Goal: Task Accomplishment & Management: Use online tool/utility

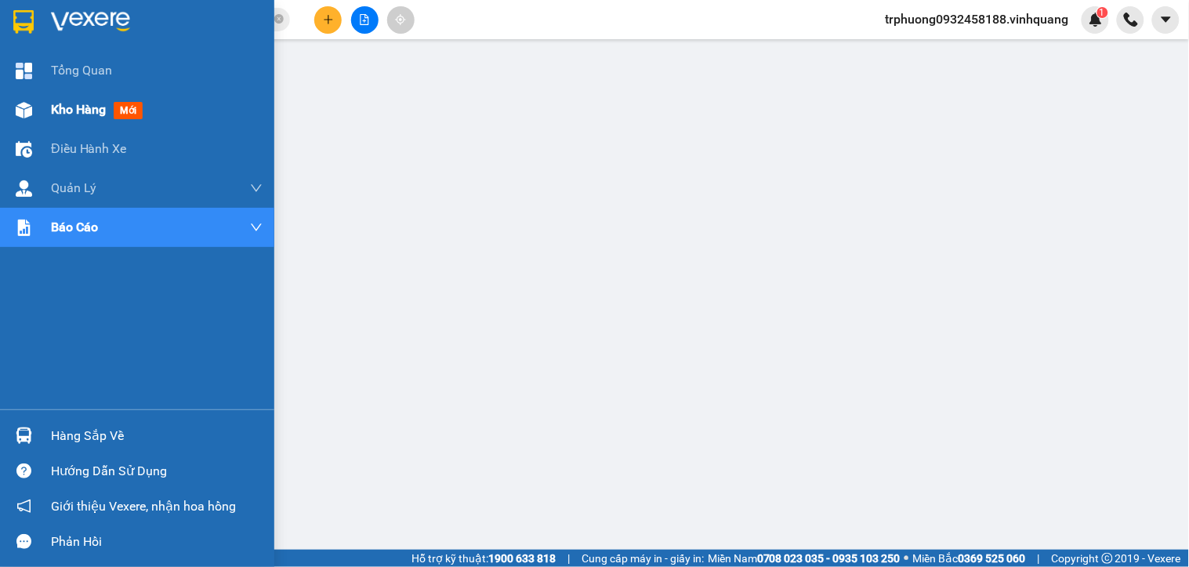
click at [32, 107] on div at bounding box center [23, 109] width 27 height 27
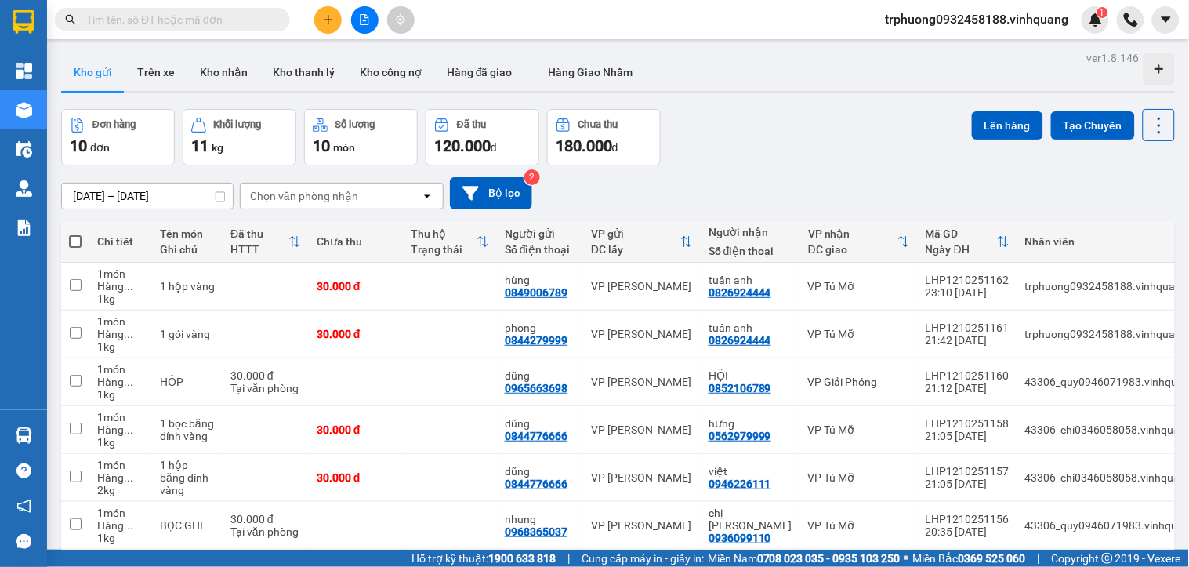
click at [76, 237] on span at bounding box center [75, 241] width 13 height 13
click at [75, 234] on input "checkbox" at bounding box center [75, 234] width 0 height 0
checkbox input "true"
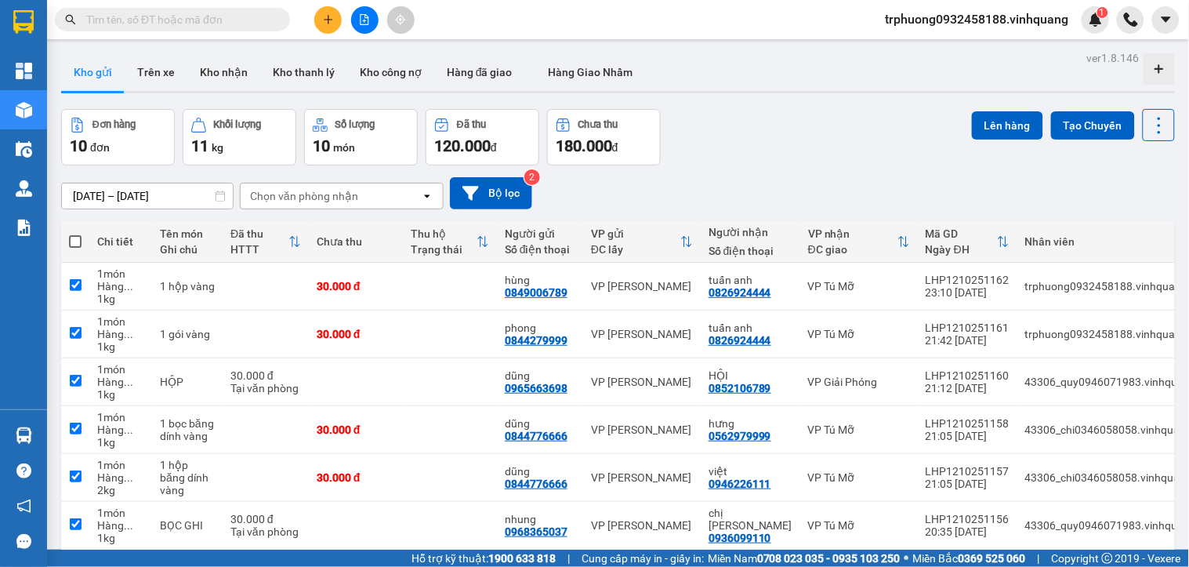
checkbox input "true"
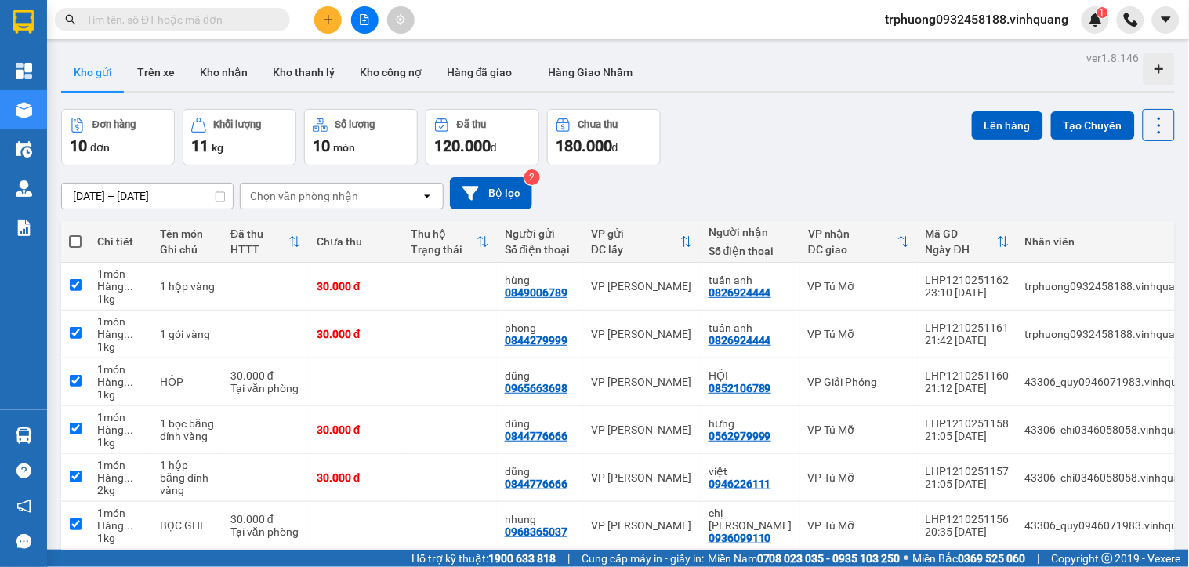
checkbox input "true"
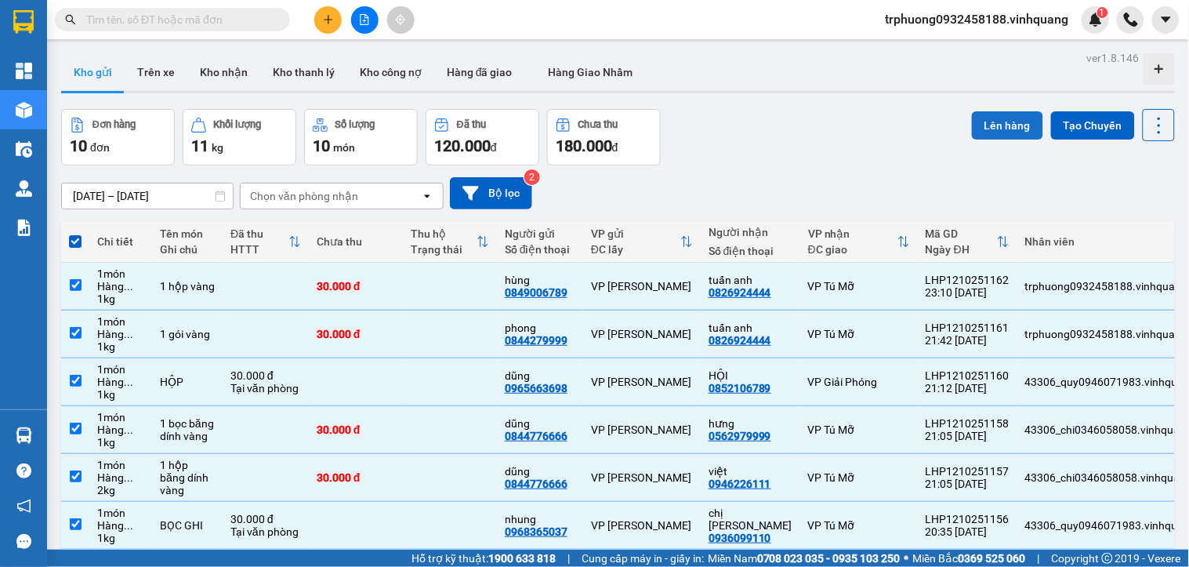
click at [987, 124] on button "Lên hàng" at bounding box center [1007, 125] width 71 height 28
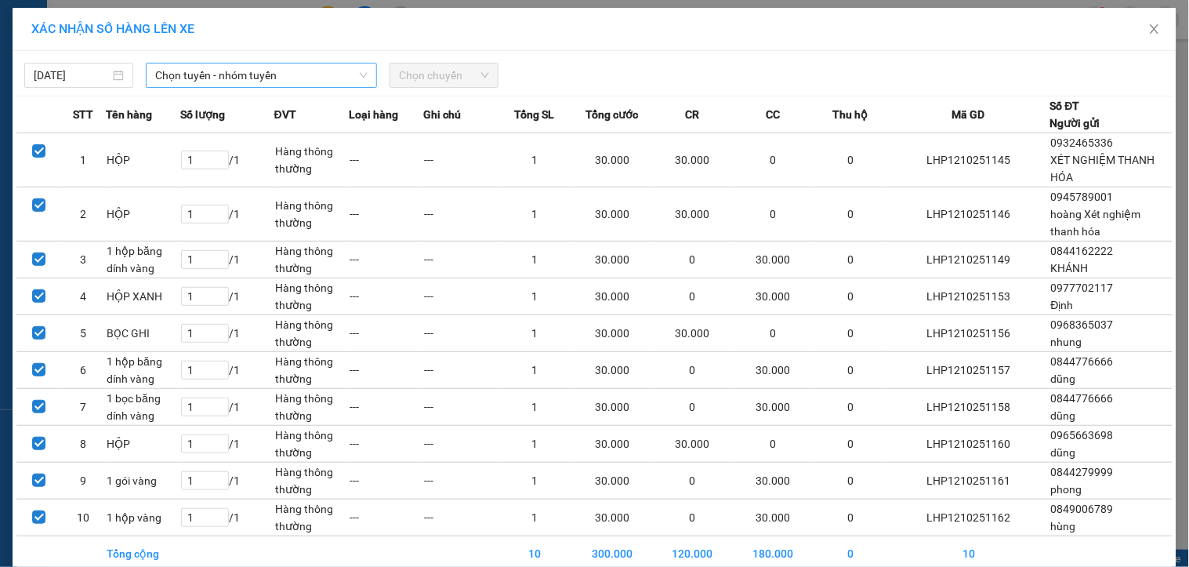
click at [215, 81] on span "Chọn tuyến - nhóm tuyến" at bounding box center [261, 75] width 212 height 24
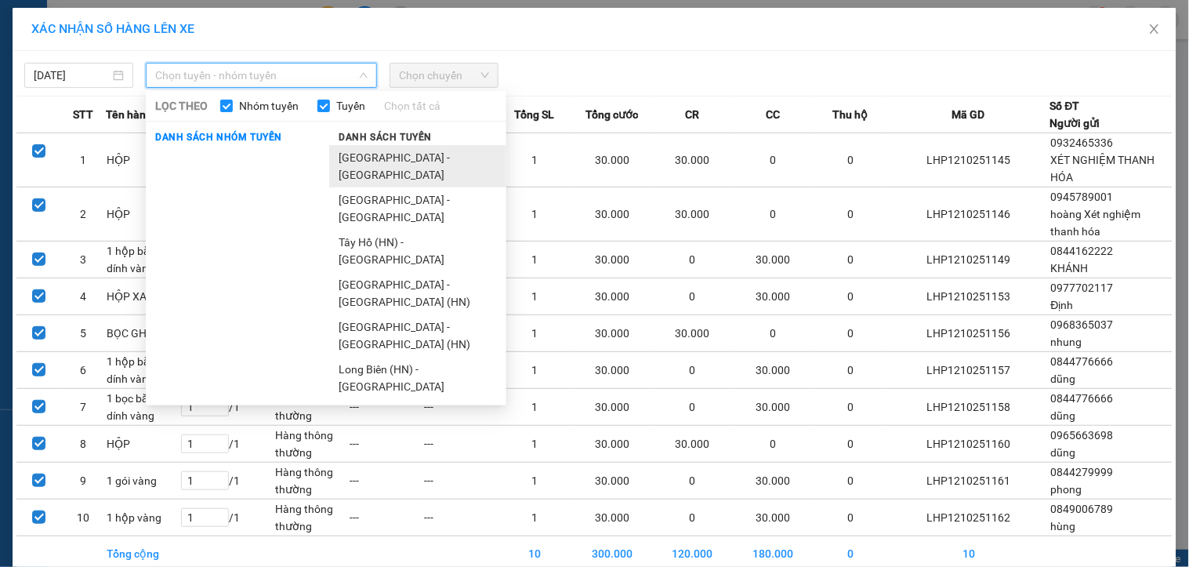
drag, startPoint x: 368, startPoint y: 154, endPoint x: 402, endPoint y: 81, distance: 80.3
click at [369, 154] on li "[GEOGRAPHIC_DATA] - [GEOGRAPHIC_DATA]" at bounding box center [417, 166] width 177 height 42
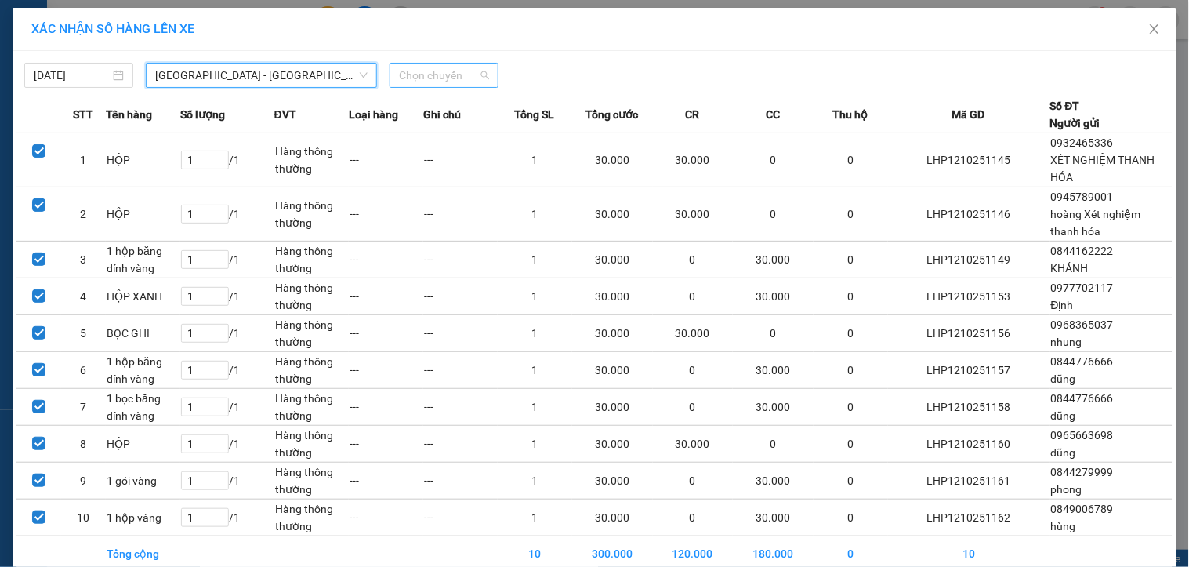
click at [406, 79] on span "Chọn chuyến" at bounding box center [444, 75] width 90 height 24
click at [433, 74] on span "Chọn chuyến" at bounding box center [444, 75] width 90 height 24
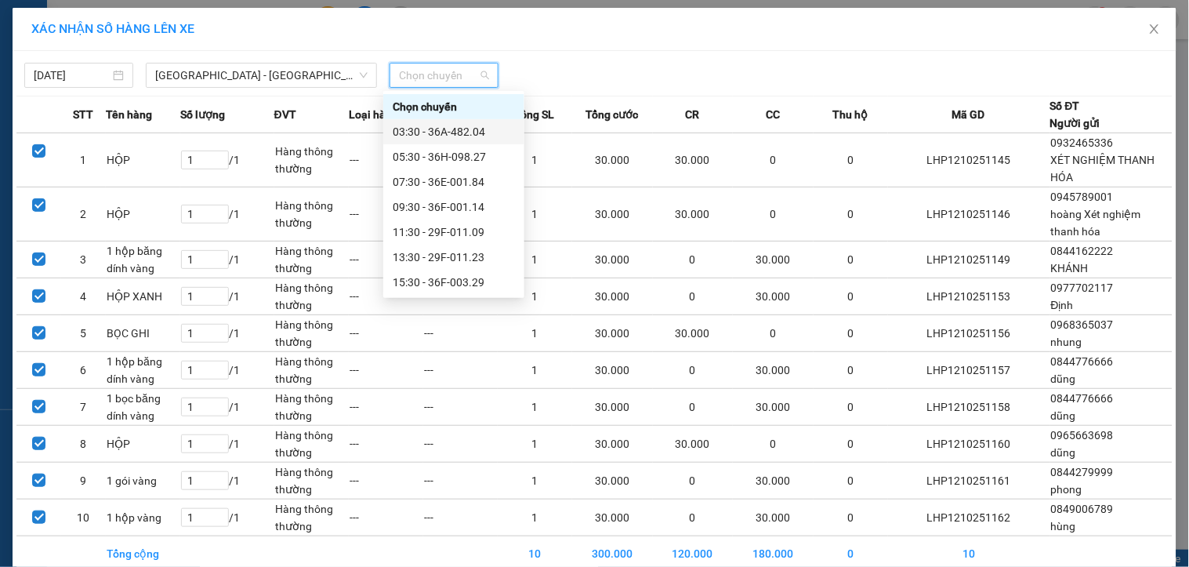
click at [444, 129] on div "03:30 - 36A-482.04" at bounding box center [454, 131] width 122 height 17
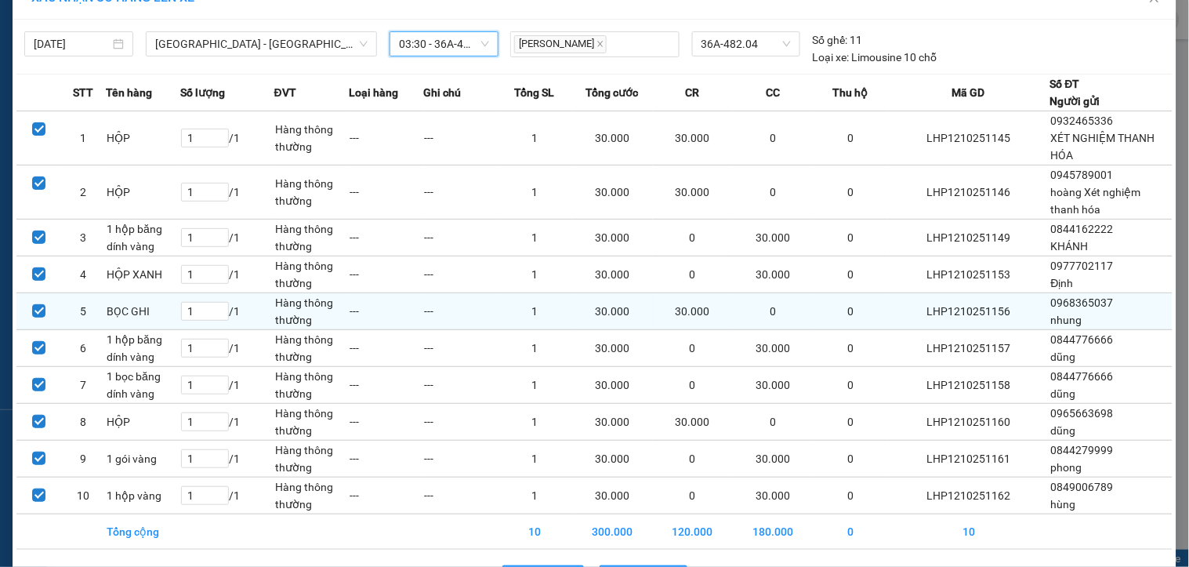
scroll to position [85, 0]
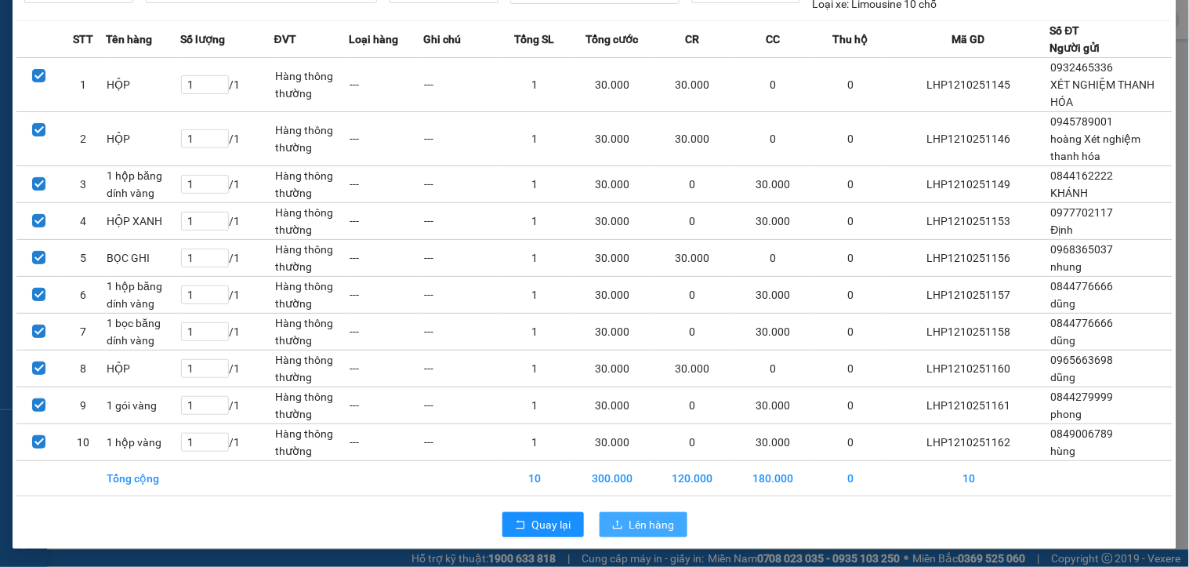
click at [635, 525] on span "Lên hàng" at bounding box center [651, 524] width 45 height 17
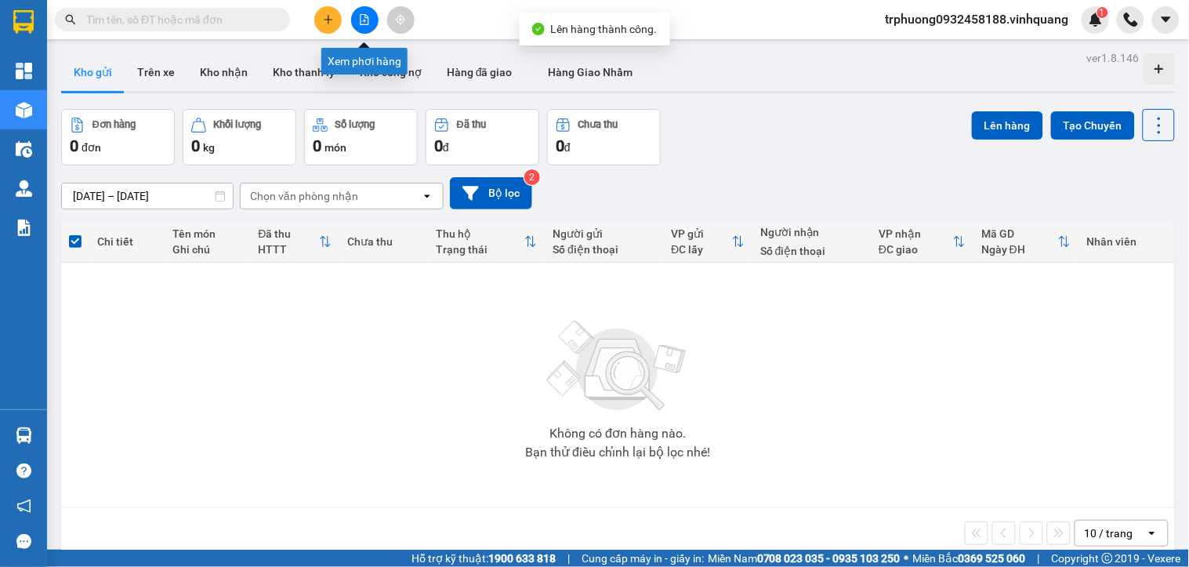
click at [355, 20] on button at bounding box center [364, 19] width 27 height 27
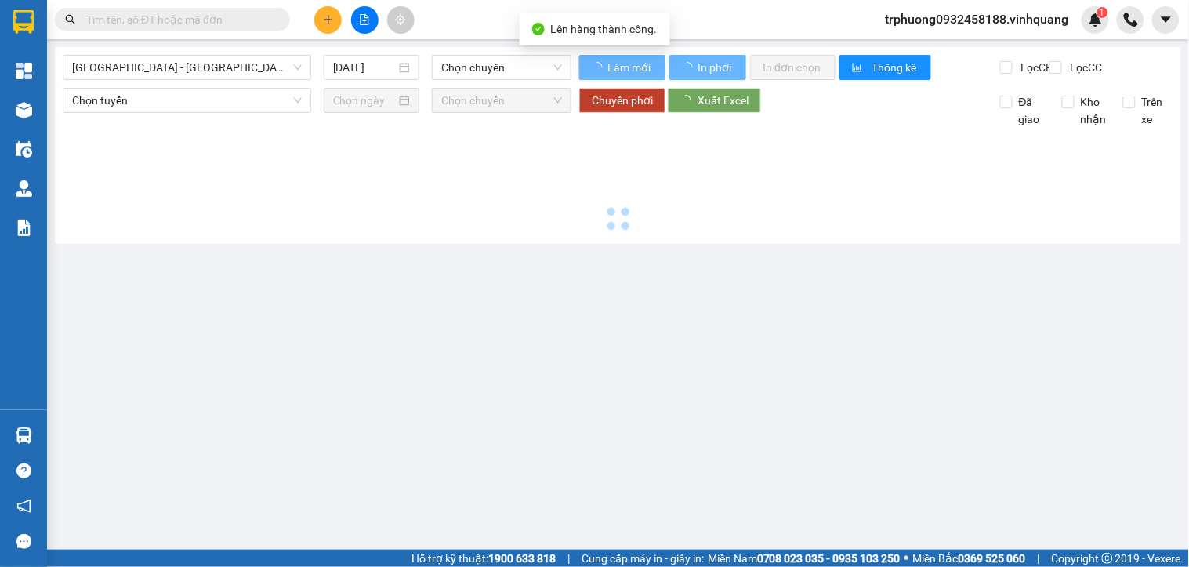
type input "[DATE]"
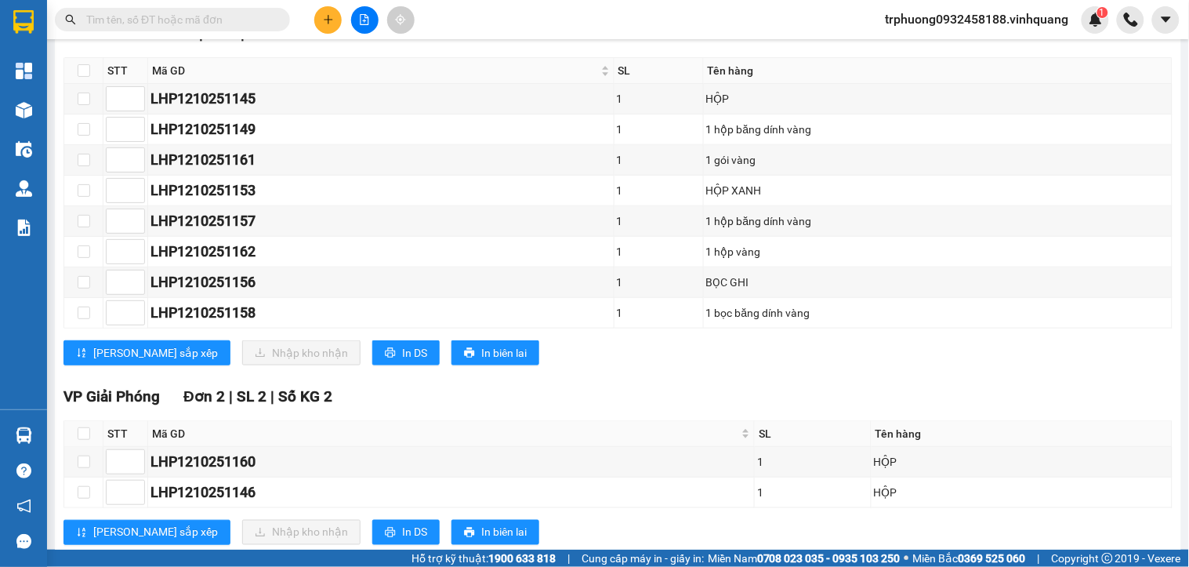
scroll to position [312, 0]
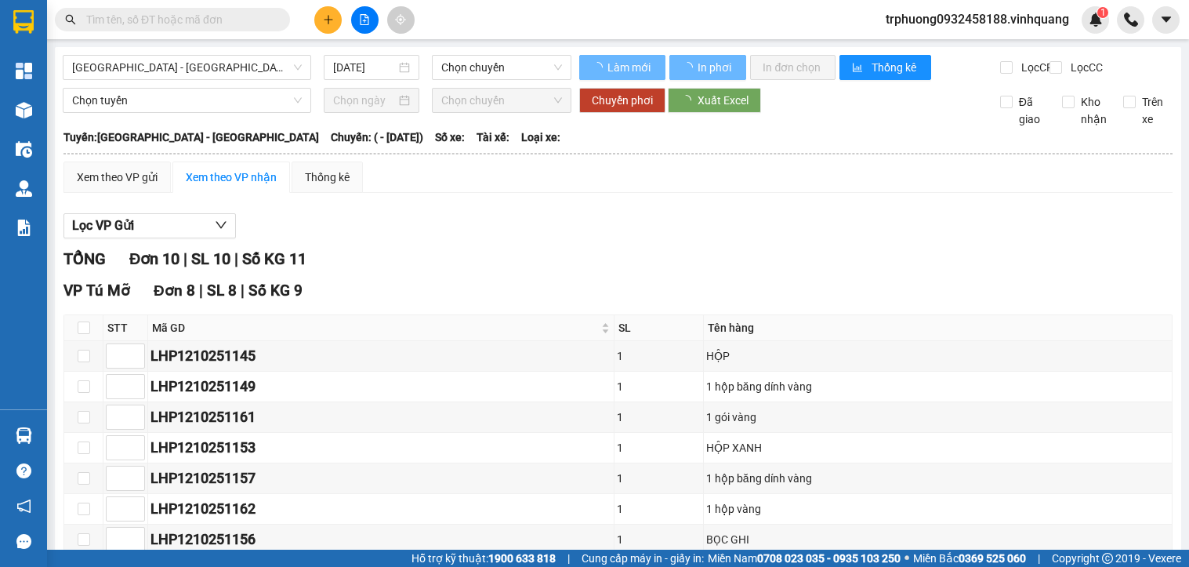
type input "[DATE]"
